Goal: Use online tool/utility: Utilize a website feature to perform a specific function

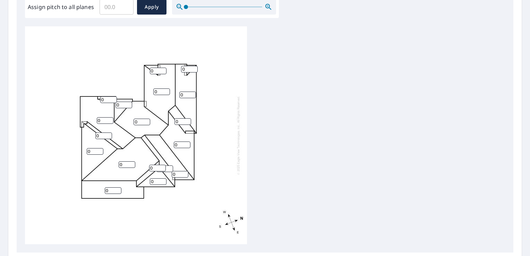
scroll to position [173, 0]
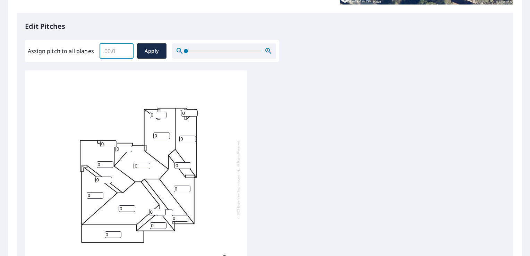
click at [116, 50] on input "Assign pitch to all planes" at bounding box center [116, 50] width 34 height 19
type input "7"
click at [153, 48] on span "Apply" at bounding box center [151, 51] width 18 height 9
type input "7"
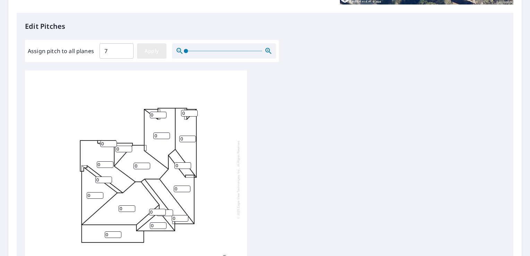
type input "7"
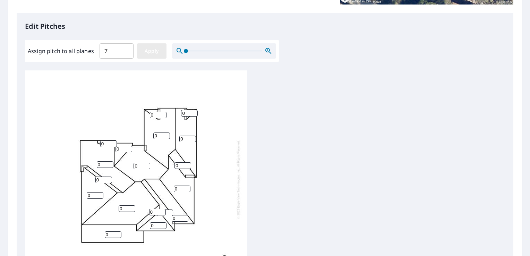
type input "7"
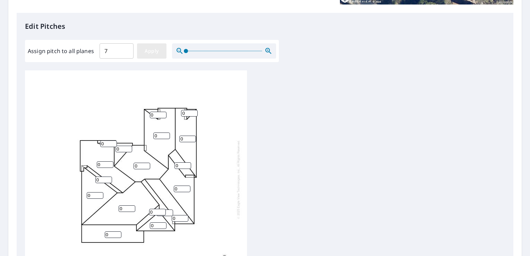
type input "7"
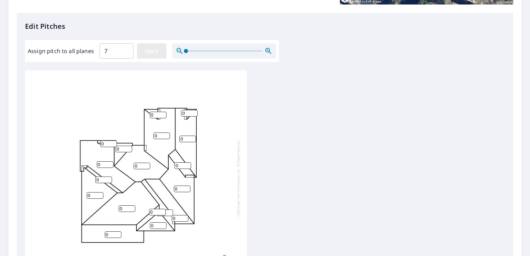
type input "7"
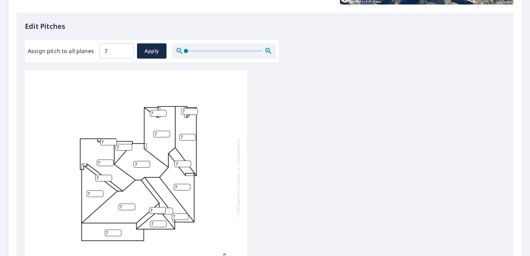
drag, startPoint x: 110, startPoint y: 228, endPoint x: 93, endPoint y: 231, distance: 17.6
click at [93, 231] on div "7 7 7 7 7 7 7 7 7 7 7 7 7 7 7 7 7 7" at bounding box center [136, 178] width 222 height 218
click at [182, 231] on div "7 7 7 7 7 7 7 0 7 7 7 7 7 7 7 7 7 7" at bounding box center [136, 178] width 222 height 218
click at [155, 49] on span "Apply" at bounding box center [151, 51] width 18 height 9
drag, startPoint x: 113, startPoint y: 227, endPoint x: 85, endPoint y: 226, distance: 28.1
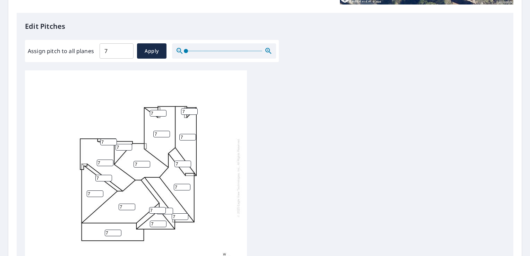
click at [85, 226] on div "7 7 7 7 7 7 7 7 7 7 7 7 7 7 7 7 7 7" at bounding box center [136, 178] width 222 height 218
click at [231, 198] on div "7 7 7 7 7 7 7 0 7 7 7 7 7 7 7 7 7 7" at bounding box center [136, 178] width 222 height 218
click at [107, 229] on input "0" at bounding box center [113, 232] width 17 height 7
click at [182, 221] on div "7 7 7 7 7 7 7 0.5 7 7 7 7 7 7 7 7 7 7" at bounding box center [136, 178] width 222 height 218
click at [117, 229] on input "2" at bounding box center [113, 232] width 17 height 7
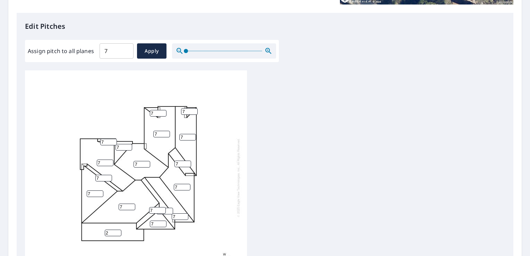
drag, startPoint x: 114, startPoint y: 226, endPoint x: 97, endPoint y: 227, distance: 17.3
click at [97, 227] on div "7 7 7 7 7 7 7 2 7 7 7 7 7 7 7 7 7 7" at bounding box center [136, 178] width 222 height 218
click at [117, 229] on input "1" at bounding box center [113, 232] width 17 height 7
type input "0"
click at [117, 229] on input "0" at bounding box center [113, 232] width 17 height 7
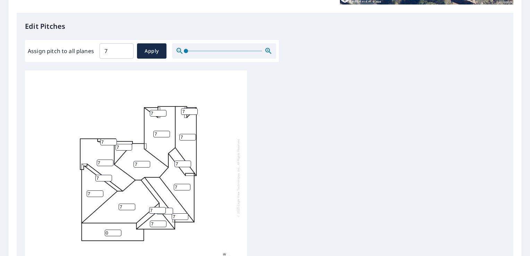
click at [117, 229] on input "0" at bounding box center [113, 232] width 17 height 7
click at [168, 233] on div "7 7 7 7 7 7 7 0 7 7 7 7 7 7 7 7 7 7" at bounding box center [136, 178] width 222 height 218
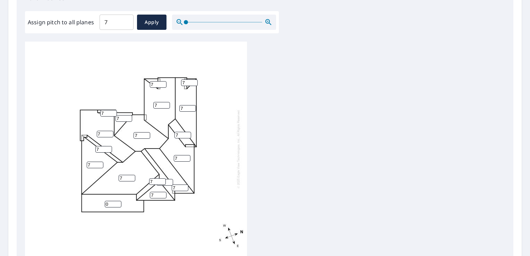
scroll to position [293, 0]
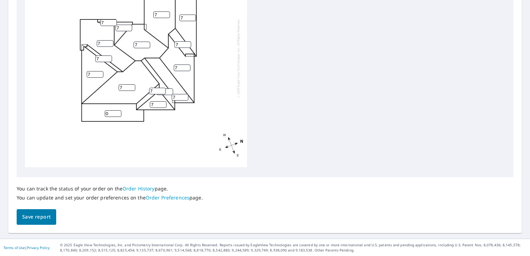
click at [47, 218] on span "Save report" at bounding box center [36, 217] width 28 height 9
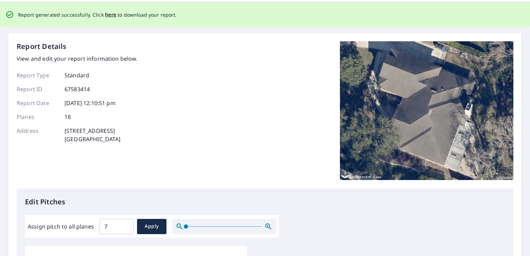
scroll to position [0, 0]
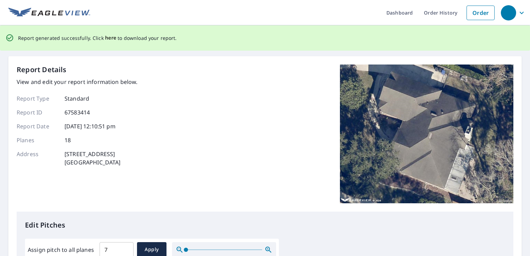
click at [110, 39] on span "here" at bounding box center [110, 38] width 11 height 9
